Goal: Find specific page/section: Find specific page/section

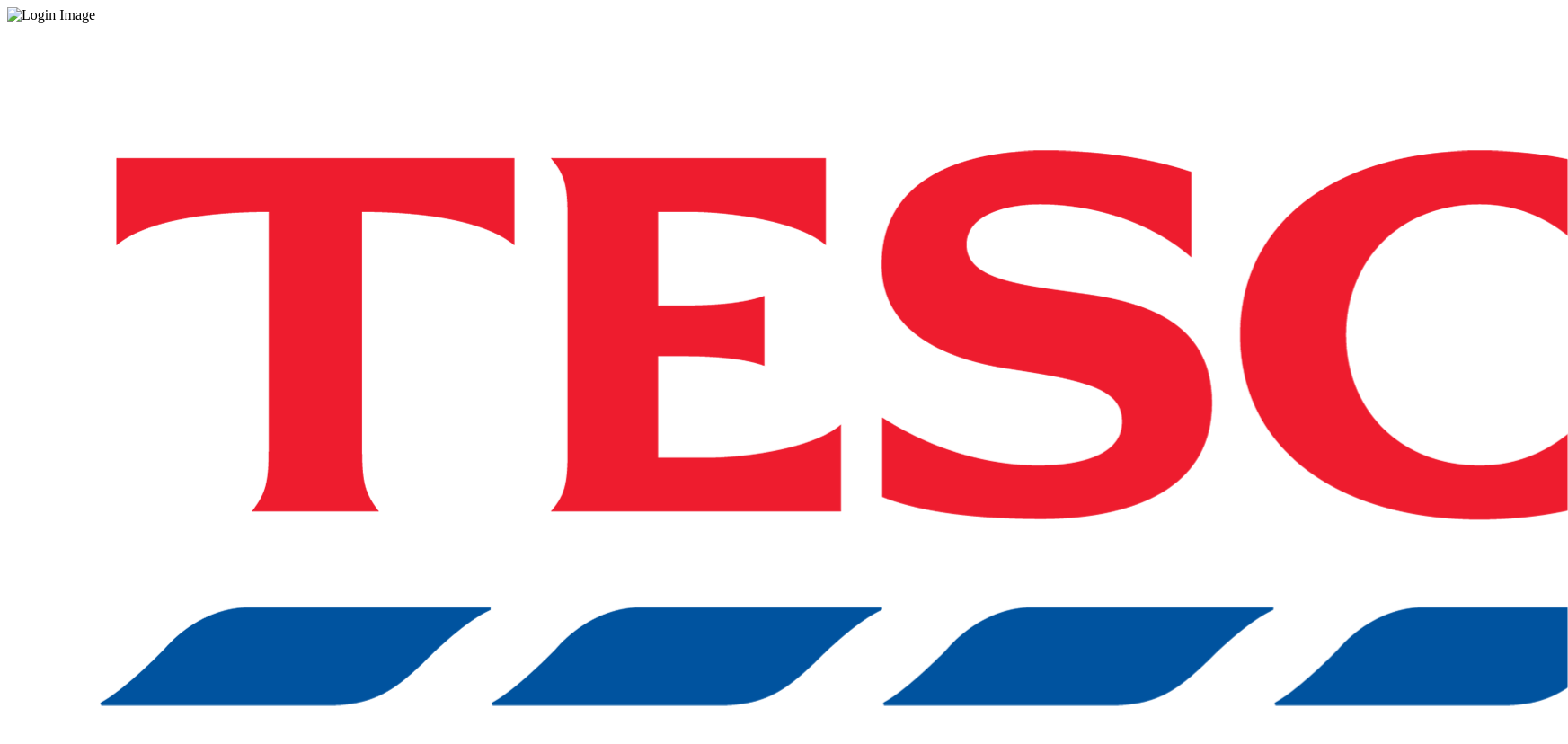
click at [1157, 457] on div "Log in to the Spectra’s dashboard using Tesco’s credentials. If you don’t have …" at bounding box center [784, 470] width 1553 height 893
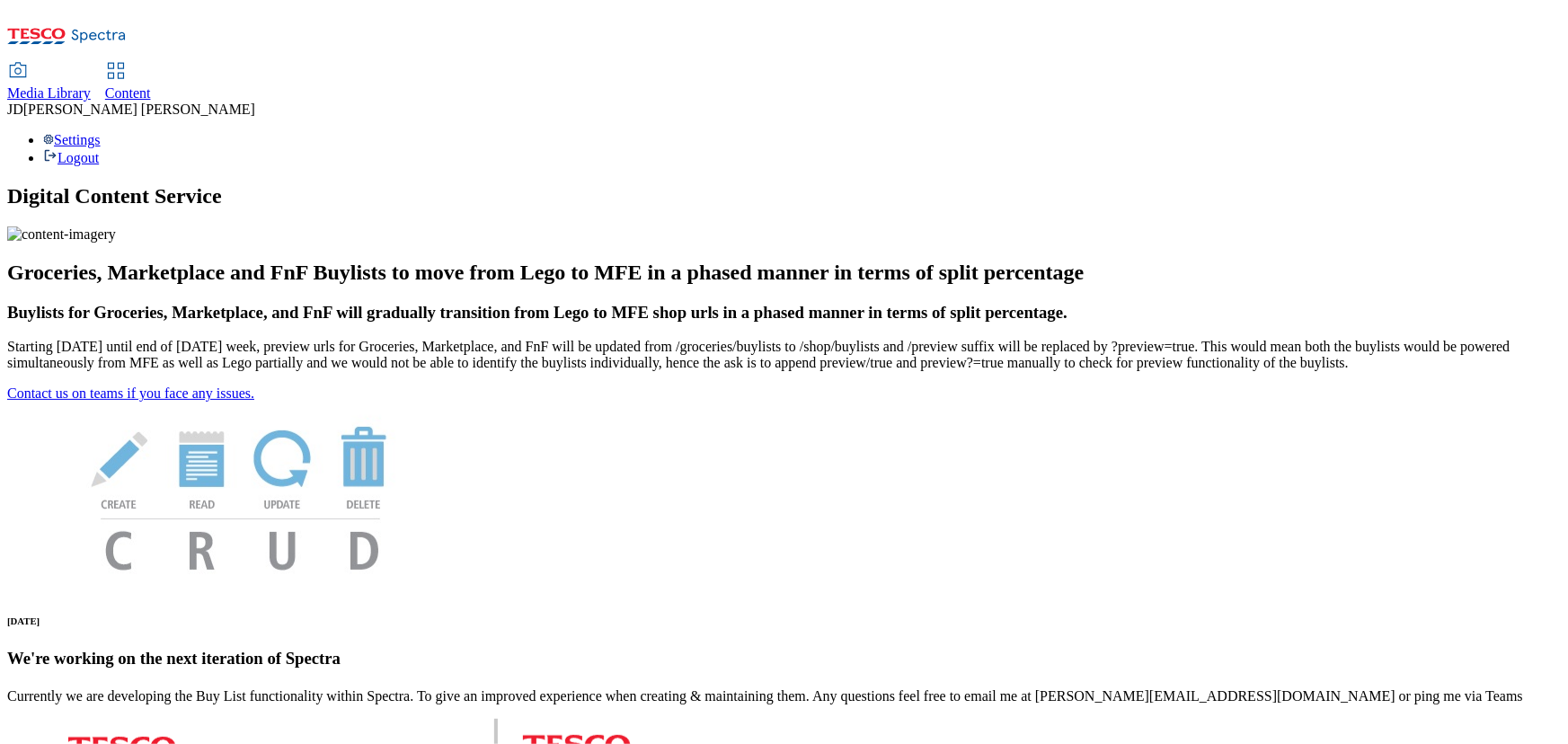
click at [91, 85] on span "Media Library" at bounding box center [49, 93] width 83 height 15
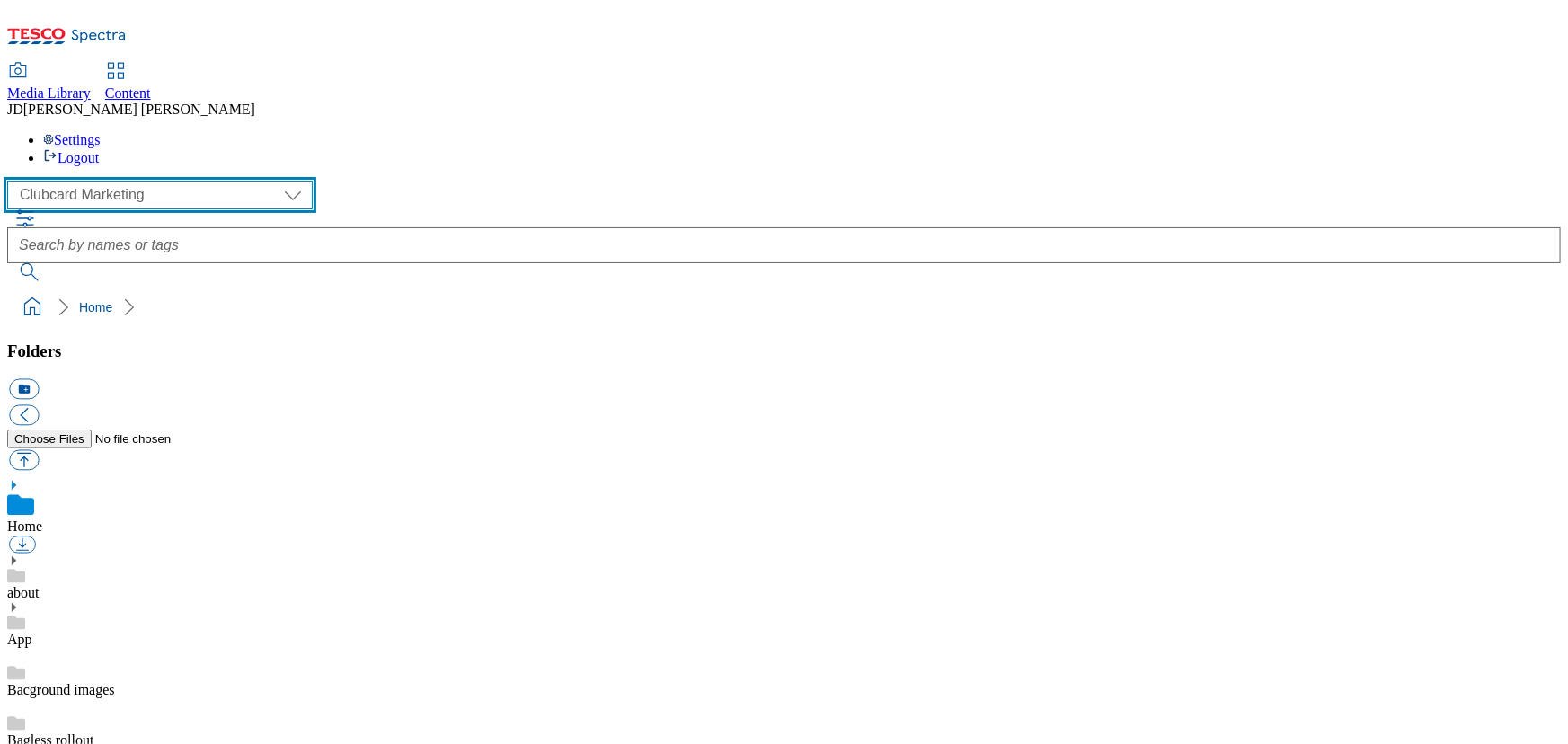
click at [53, 181] on select "Clubcard Marketing Dotcom UK FnF Stores GHS Marketing UK GHS Product UK Realfood" at bounding box center [160, 195] width 306 height 29
click at [12, 181] on select "Clubcard Marketing Dotcom UK FnF Stores GHS Marketing UK GHS Product UK Realfood" at bounding box center [160, 195] width 306 height 29
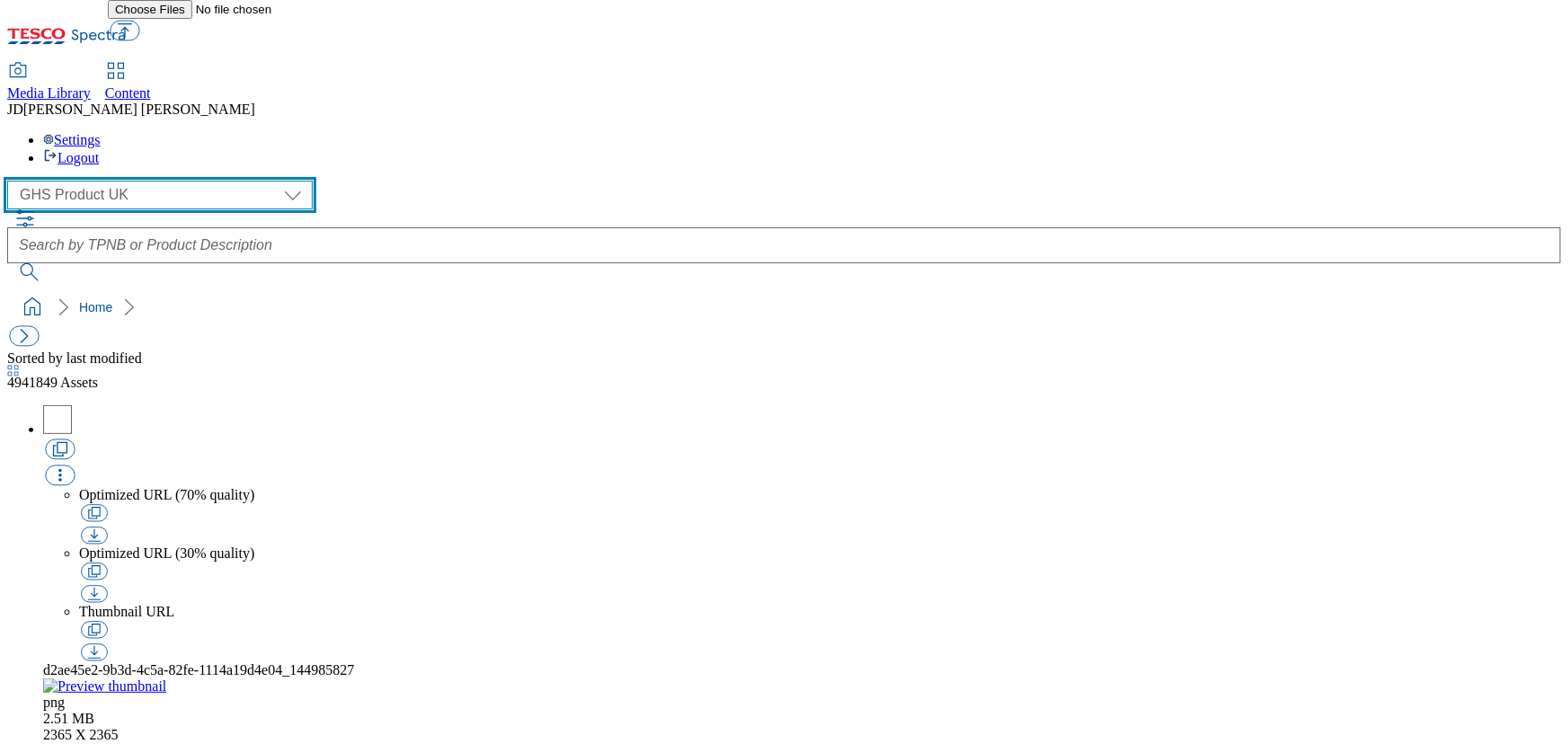
click at [67, 181] on select "Clubcard Marketing Dotcom UK FnF Stores GHS Marketing UK GHS Product UK Realfood" at bounding box center [160, 195] width 306 height 29
click at [12, 181] on select "Clubcard Marketing Dotcom UK FnF Stores GHS Marketing UK GHS Product UK Realfood" at bounding box center [160, 195] width 306 height 29
click at [139, 181] on select "Clubcard Marketing Dotcom UK FnF Stores GHS Marketing UK GHS Product UK Realfood" at bounding box center [160, 195] width 306 height 29
select select "flare-ghs-mktg"
click at [12, 181] on select "Clubcard Marketing Dotcom UK FnF Stores GHS Marketing UK GHS Product UK Realfood" at bounding box center [160, 195] width 306 height 29
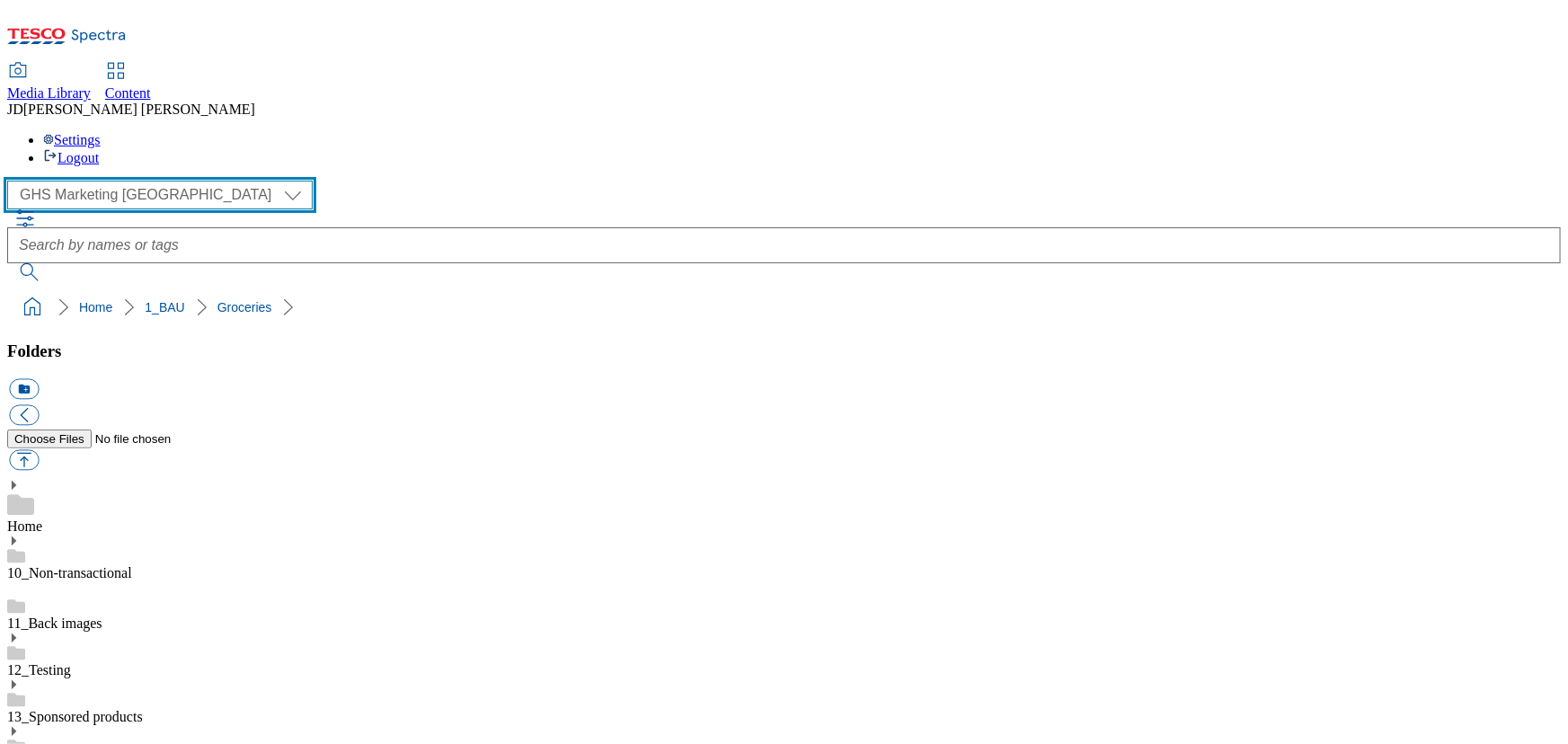
click at [79, 181] on select "Clubcard Marketing Dotcom UK FnF Stores GHS Marketing UK GHS Product UK Realfood" at bounding box center [160, 195] width 306 height 29
click at [12, 181] on select "Clubcard Marketing Dotcom UK FnF Stores GHS Marketing UK GHS Product UK Realfood" at bounding box center [160, 195] width 306 height 29
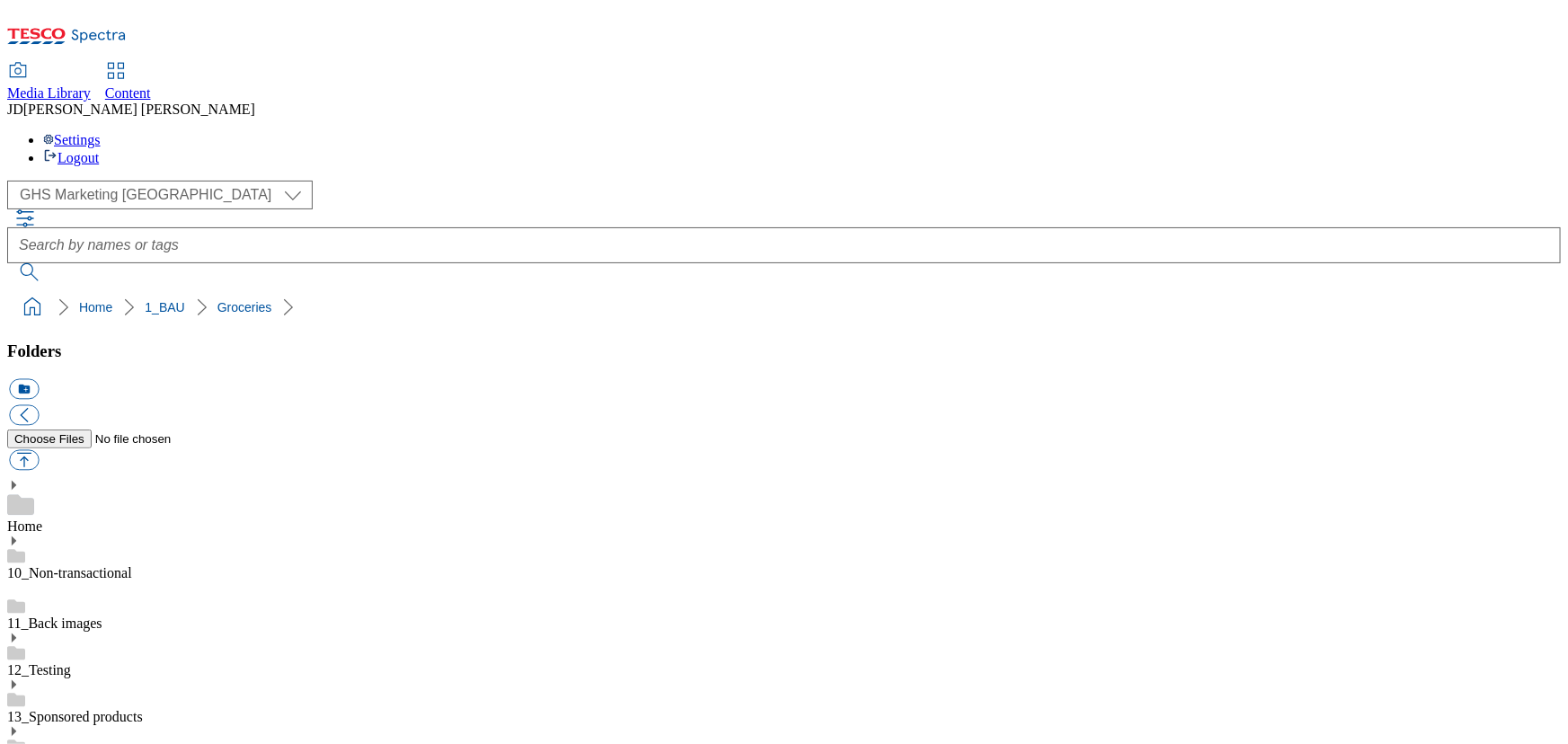
click at [16, 481] on use at bounding box center [14, 485] width 5 height 9
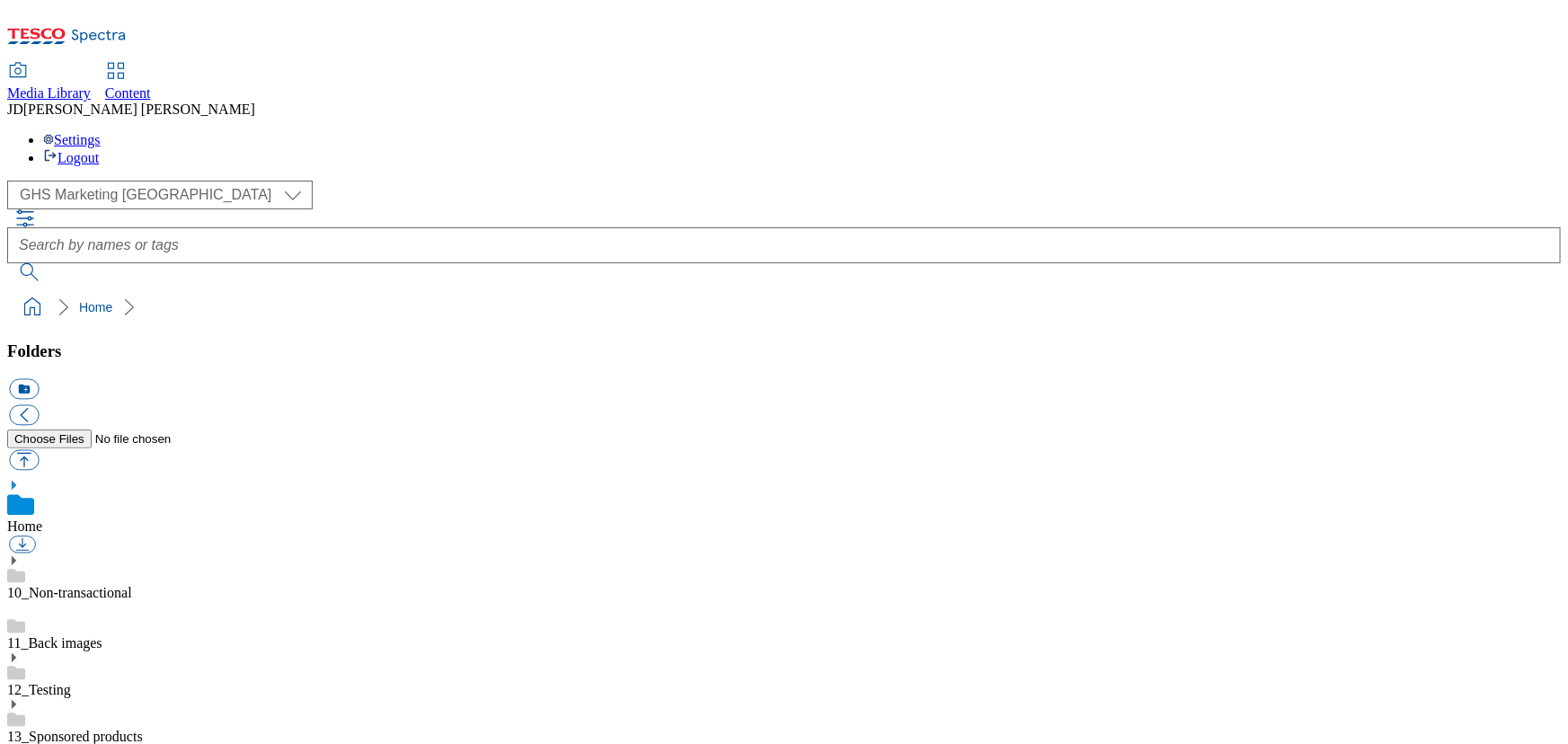
click at [19, 479] on icon at bounding box center [14, 485] width 13 height 13
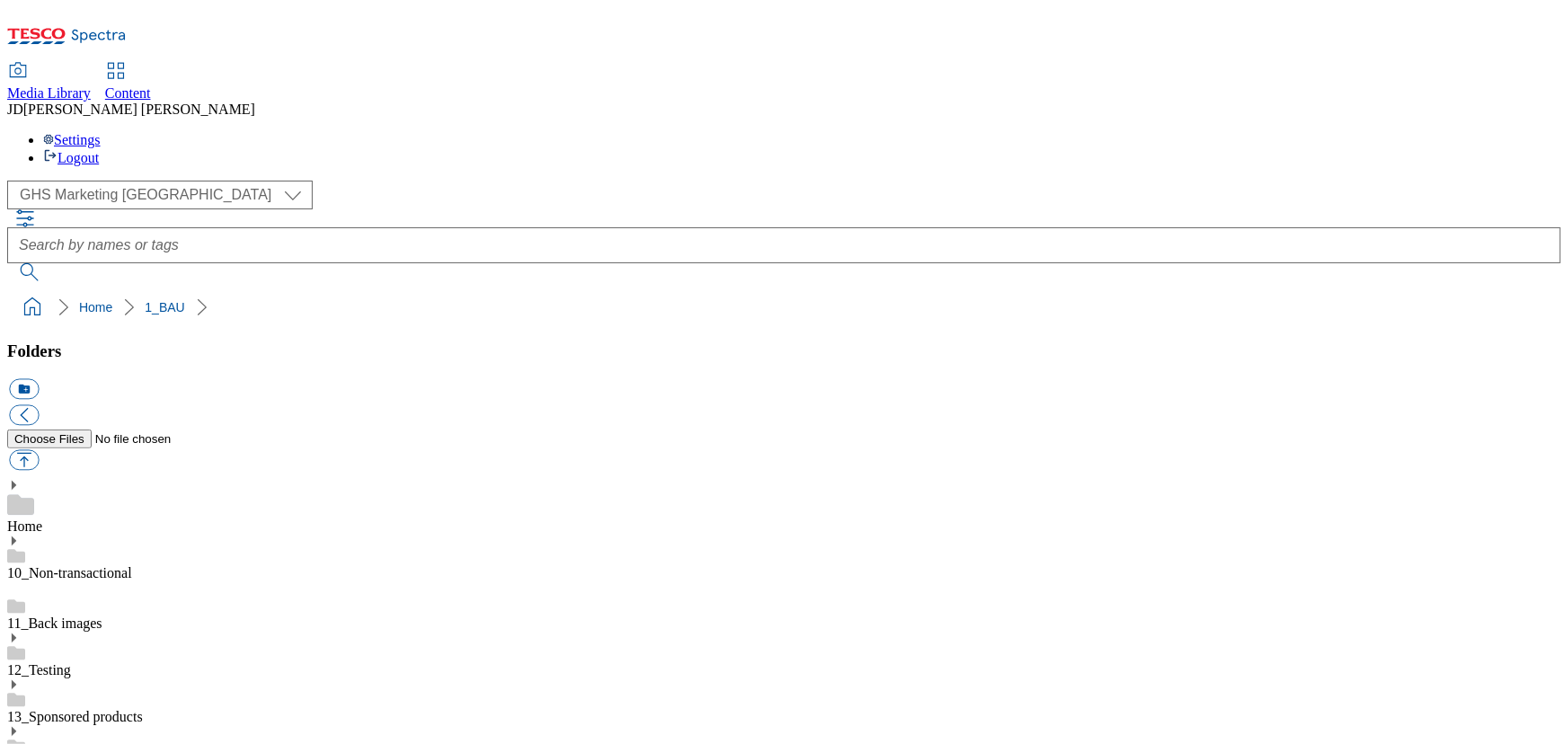
scroll to position [158, 0]
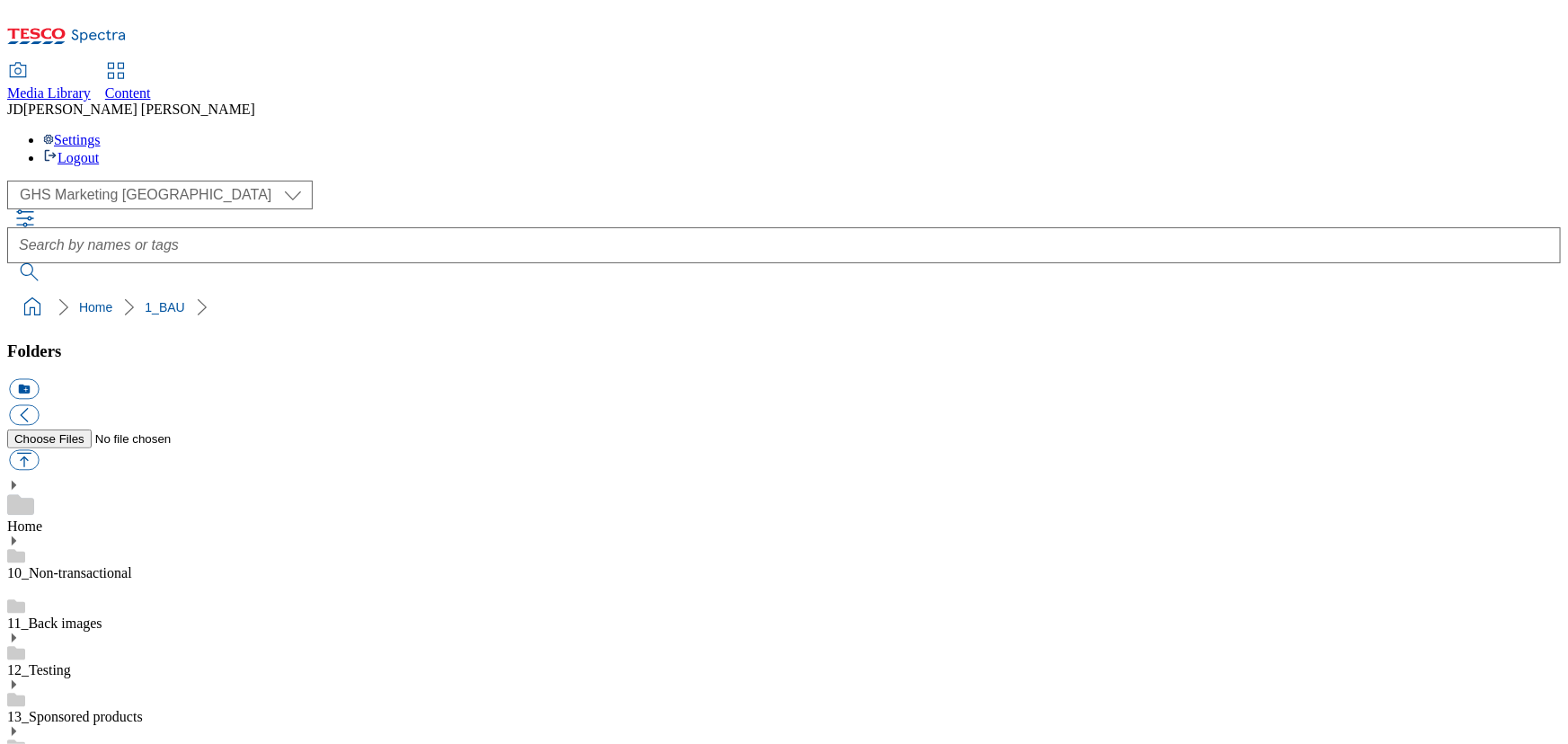
scroll to position [1454, 0]
